Goal: Information Seeking & Learning: Check status

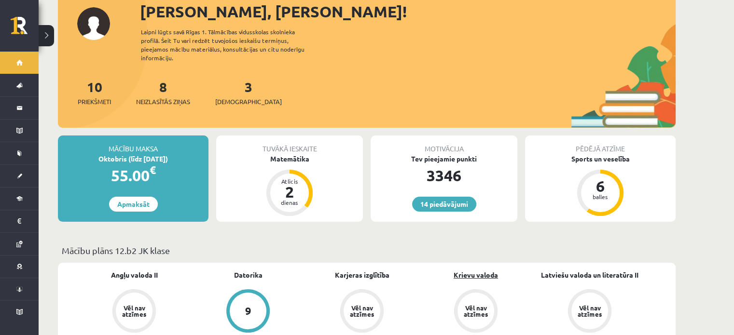
scroll to position [289, 0]
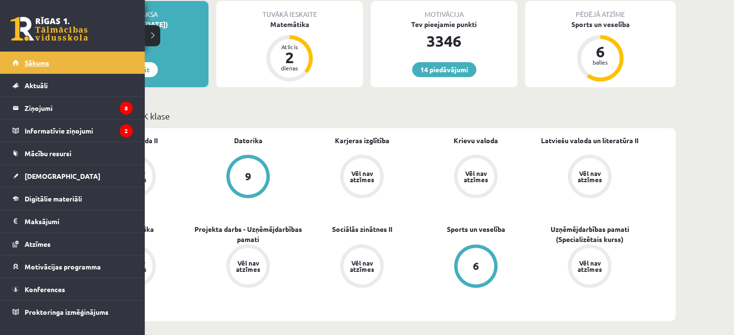
click at [28, 69] on link "Sākums" at bounding box center [73, 63] width 120 height 22
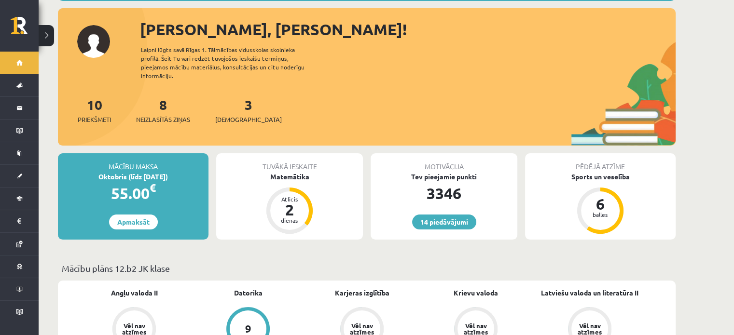
scroll to position [48, 0]
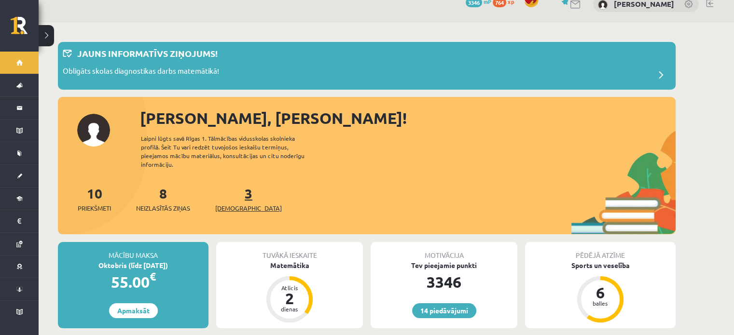
click at [228, 204] on span "[DEMOGRAPHIC_DATA]" at bounding box center [248, 209] width 67 height 10
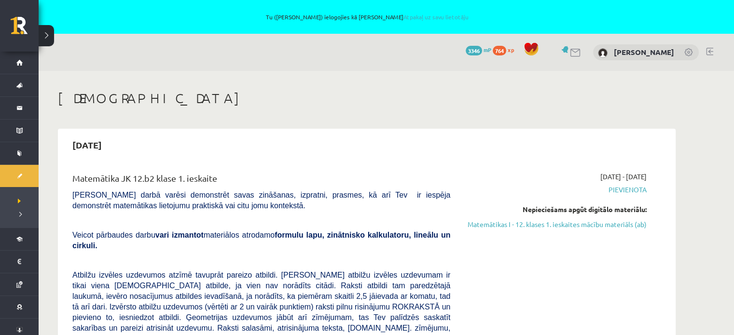
click at [535, 272] on div "[DATE] - [DATE] [GEOGRAPHIC_DATA] Nepieciešams apgūt digitālo materiālu: Matemā…" at bounding box center [555, 335] width 196 height 326
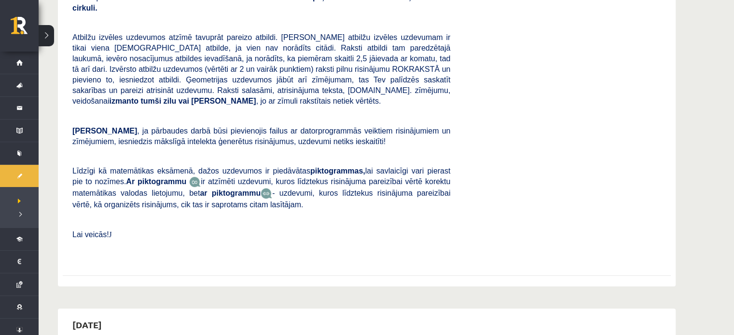
scroll to position [241, 0]
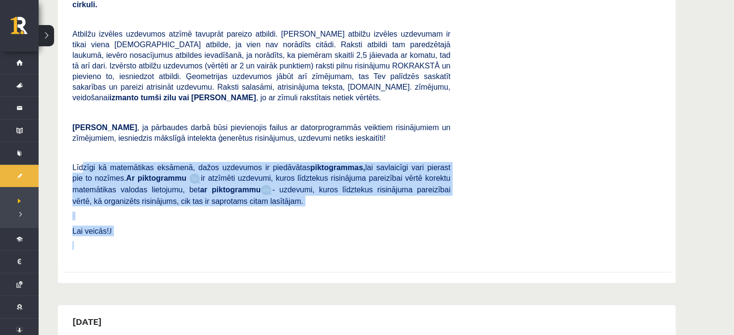
drag, startPoint x: 122, startPoint y: 229, endPoint x: 81, endPoint y: 149, distance: 89.3
click at [81, 149] on div "Matemātika JK 12.b2 klase 1. ieskaite [PERSON_NAME] darbā varēsi demonstrēt sav…" at bounding box center [261, 94] width 392 height 326
click at [305, 241] on p at bounding box center [261, 245] width 378 height 9
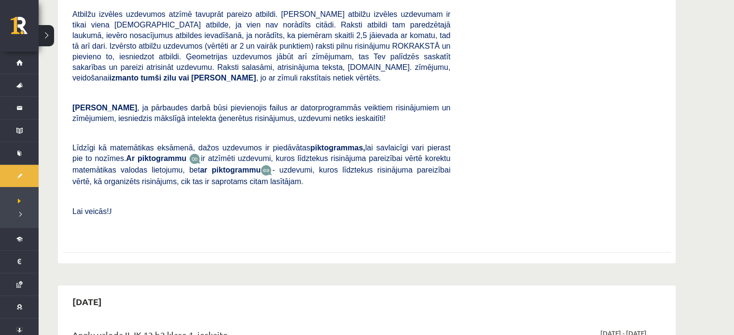
scroll to position [531, 0]
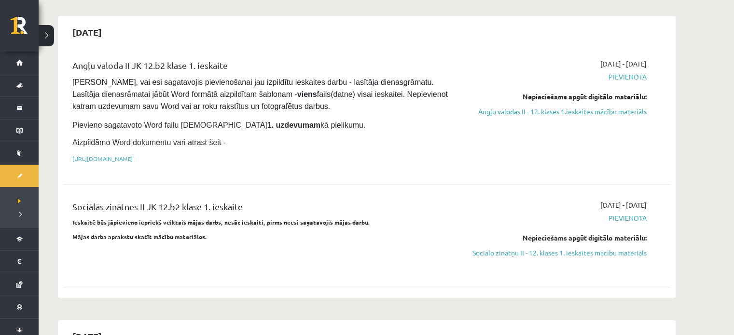
click at [181, 240] on div "Sociālās zinātnes II JK 12.b2 klase 1. ieskaite Ieskaitē būs jāpievieno iepriek…" at bounding box center [261, 235] width 392 height 71
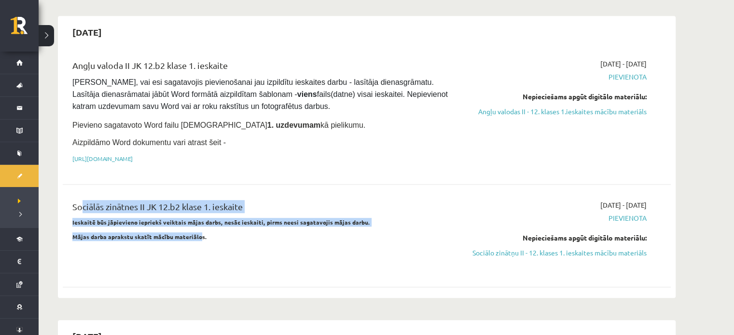
drag, startPoint x: 180, startPoint y: 217, endPoint x: 75, endPoint y: 170, distance: 114.9
click at [75, 191] on div "Sociālās zinātnes II JK 12.b2 klase 1. ieskaite Ieskaitē būs jāpievieno iepriek…" at bounding box center [367, 236] width 608 height 91
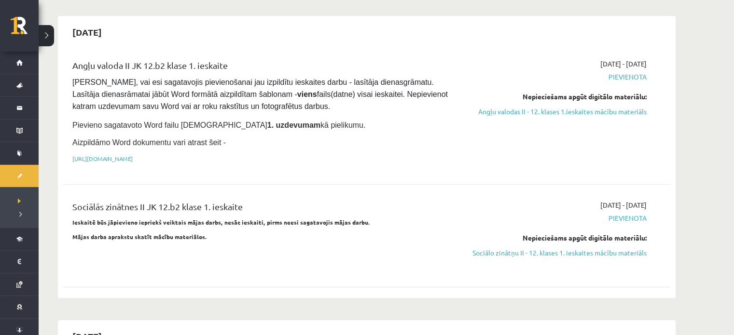
click at [227, 232] on p "Mājas darba aprakstu skatīt mācību materiālos." at bounding box center [261, 236] width 378 height 9
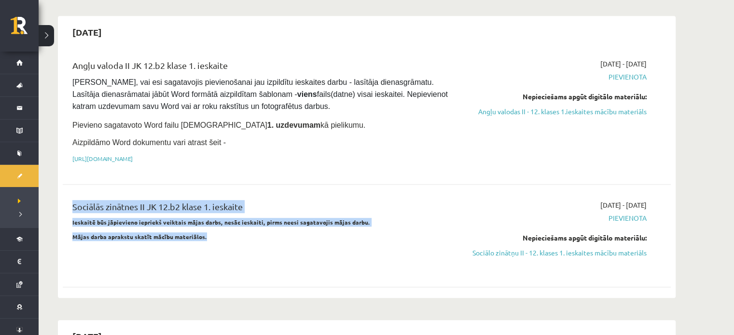
drag, startPoint x: 227, startPoint y: 213, endPoint x: 66, endPoint y: 162, distance: 169.6
click at [66, 162] on div "Angļu valoda II JK 12.b2 klase 1. ieskaite [PERSON_NAME], vai esi sagatavojis p…" at bounding box center [367, 171] width 608 height 244
click at [274, 242] on div "Sociālās zinātnes II JK 12.b2 klase 1. ieskaite Ieskaitē būs jāpievieno iepriek…" at bounding box center [261, 235] width 392 height 71
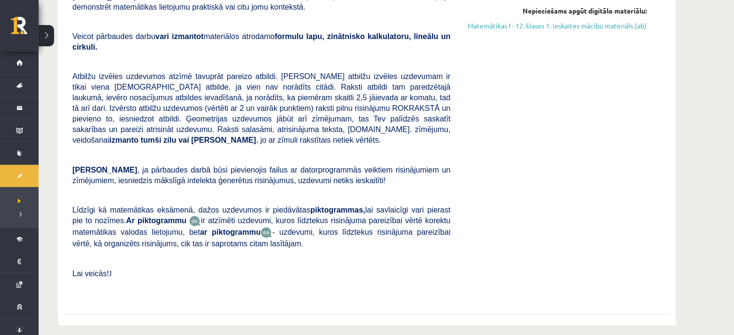
scroll to position [145, 0]
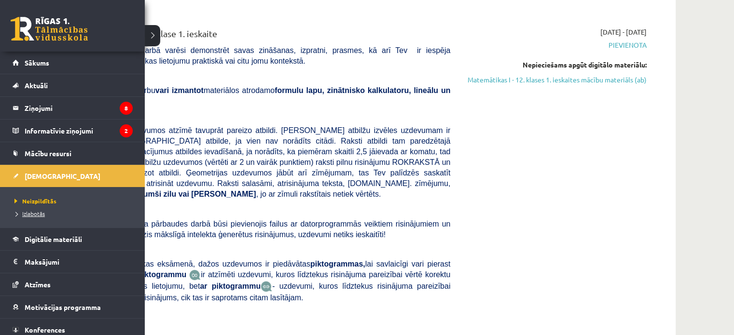
click at [38, 214] on span "Izlabotās" at bounding box center [28, 214] width 33 height 8
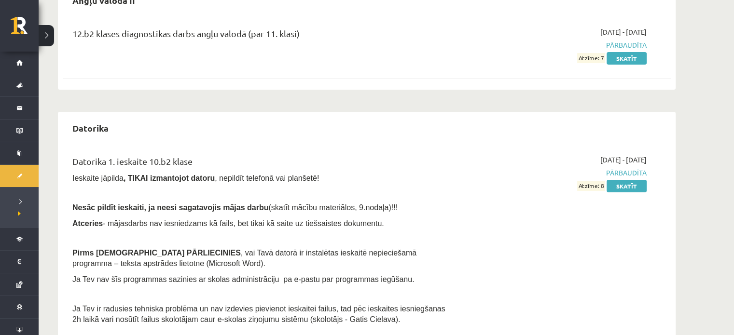
click at [541, 236] on div "[DATE] - [DATE] Pārbaudīta Atzīme: 8 Skatīt" at bounding box center [555, 242] width 196 height 175
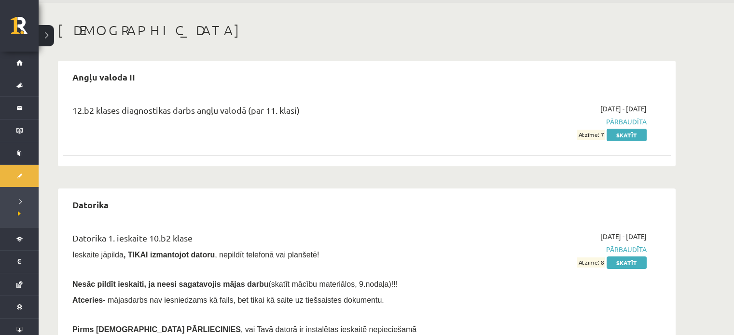
scroll to position [145, 0]
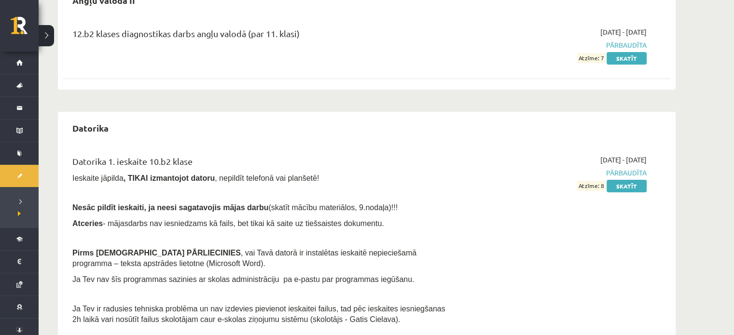
click at [669, 258] on div "Datorika 1. ieskaite 10.b2 klase Ieskaite jāpilda , TIKAI izmantojot datoru , n…" at bounding box center [367, 242] width 608 height 194
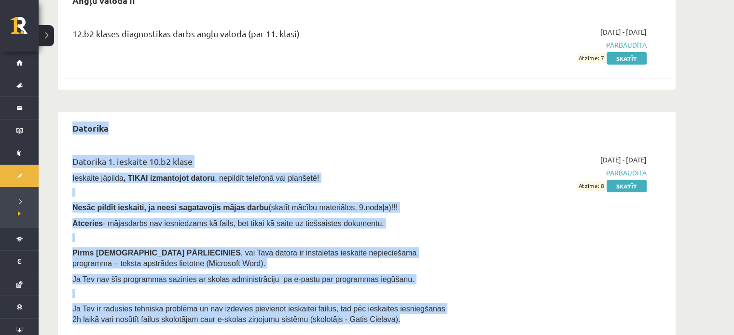
drag, startPoint x: 72, startPoint y: 127, endPoint x: 455, endPoint y: 322, distance: 430.1
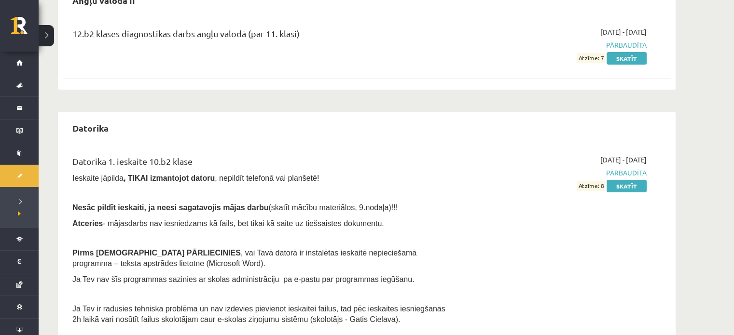
click at [518, 276] on div "[DATE] - [DATE] Pārbaudīta Atzīme: 8 Skatīt" at bounding box center [555, 242] width 196 height 175
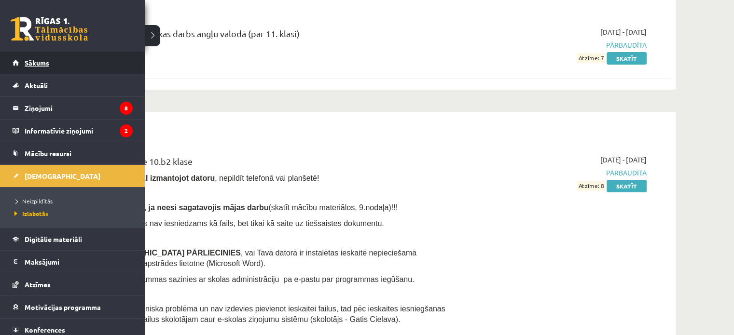
click at [51, 62] on link "Sākums" at bounding box center [73, 63] width 120 height 22
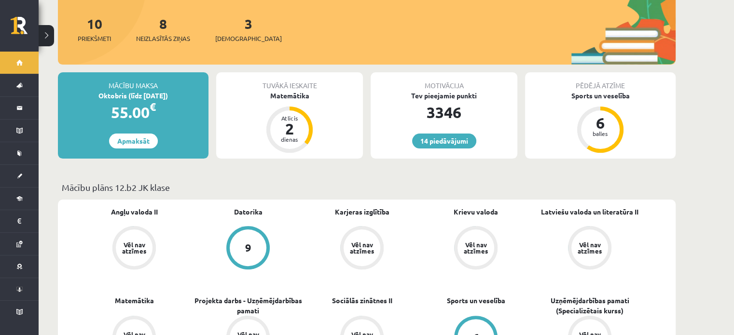
scroll to position [289, 0]
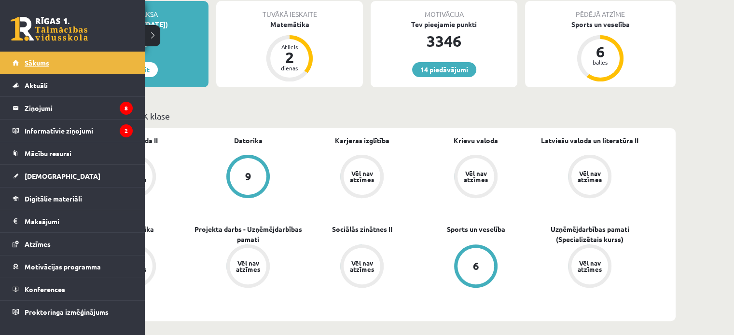
click at [26, 67] on link "Sākums" at bounding box center [73, 63] width 120 height 22
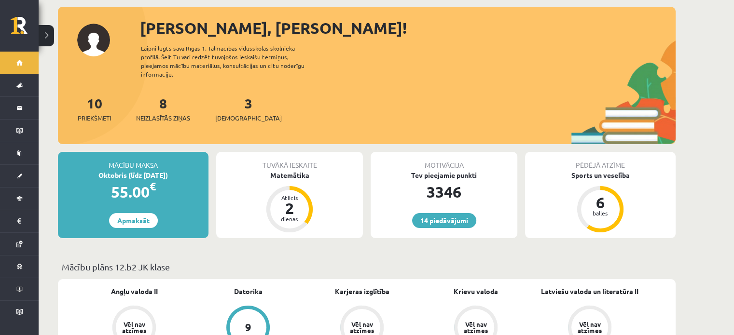
scroll to position [241, 0]
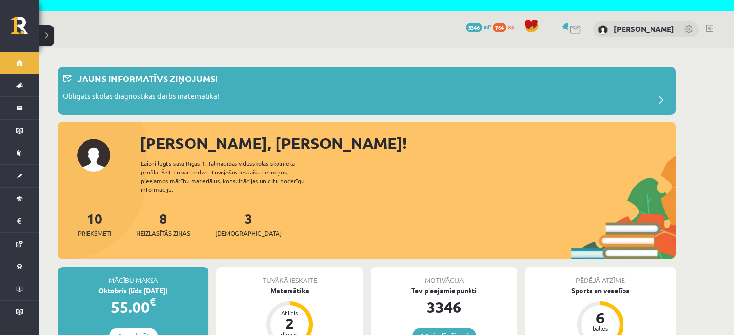
scroll to position [0, 0]
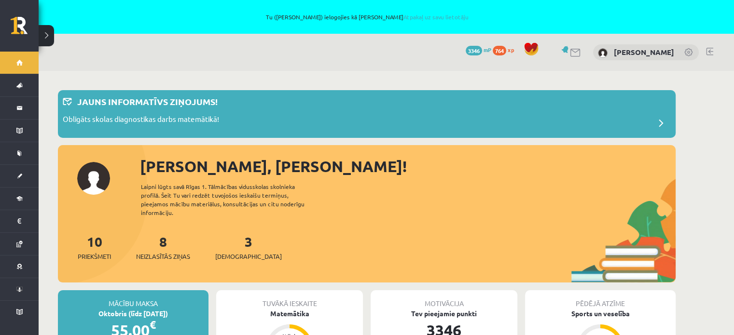
click at [260, 39] on div "14 Dāvanas 3346 mP 764 xp Amanda Lorberga" at bounding box center [386, 52] width 695 height 37
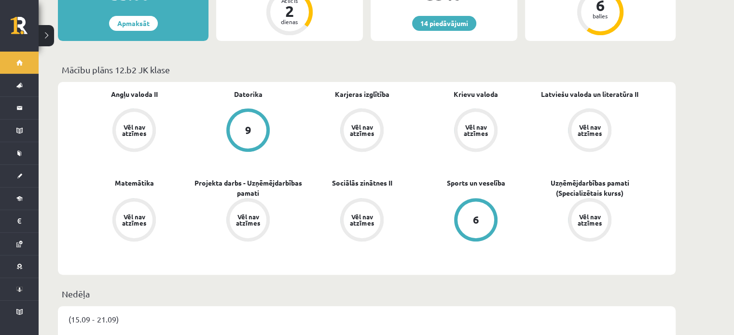
scroll to position [338, 0]
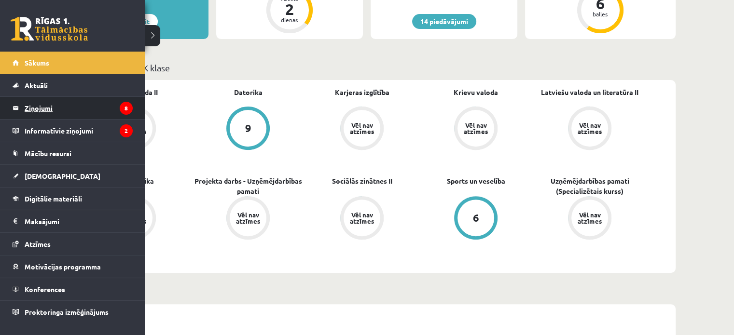
click at [31, 110] on legend "Ziņojumi 8" at bounding box center [79, 108] width 108 height 22
